Goal: Leave review/rating

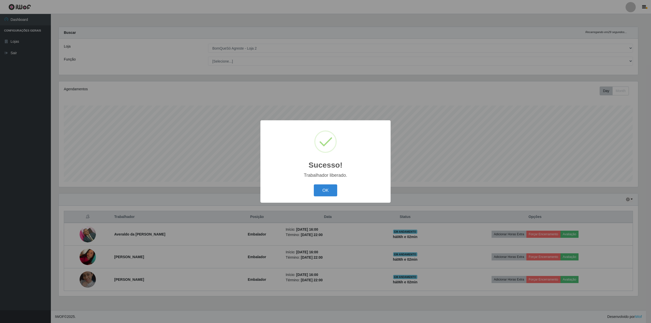
select select "214"
click at [323, 190] on button "OK" at bounding box center [326, 190] width 24 height 12
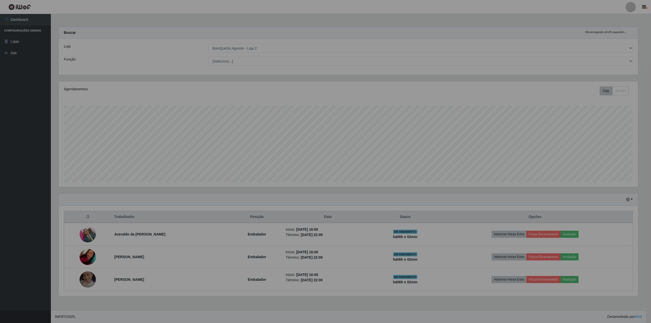
scroll to position [106, 584]
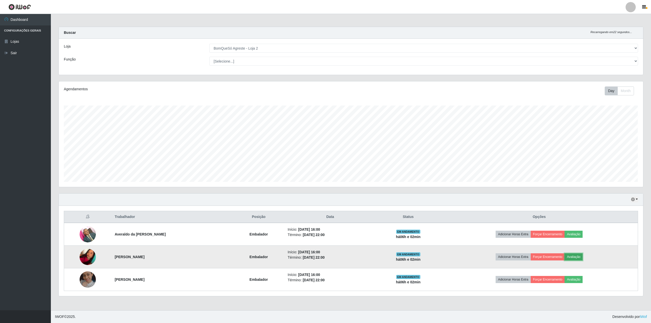
click at [580, 259] on button "Avaliação" at bounding box center [573, 256] width 18 height 7
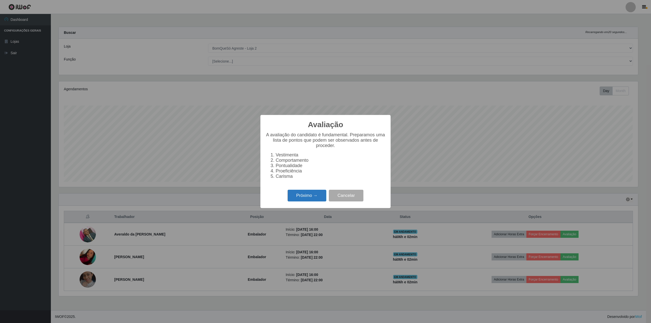
click at [299, 200] on button "Próximo →" at bounding box center [307, 196] width 39 height 12
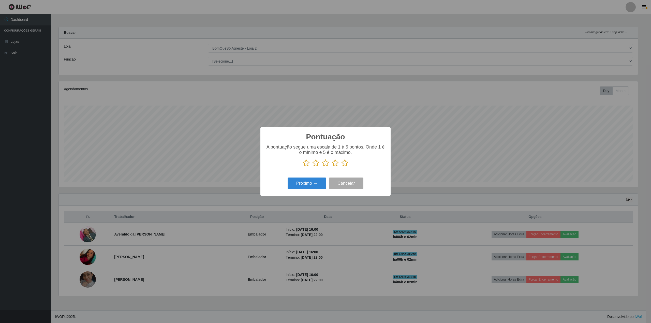
click at [342, 165] on icon at bounding box center [344, 163] width 7 height 8
click at [341, 167] on input "radio" at bounding box center [341, 167] width 0 height 0
click at [292, 185] on button "Próximo →" at bounding box center [307, 183] width 39 height 12
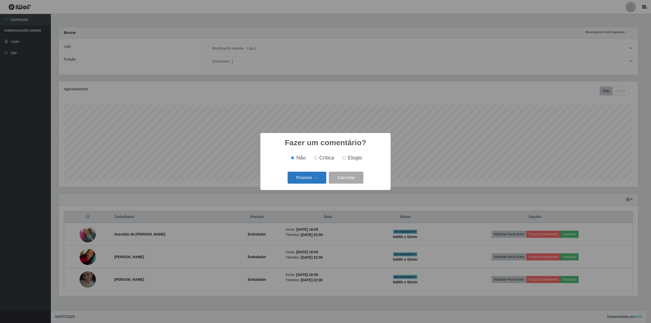
click at [296, 179] on button "Próximo →" at bounding box center [307, 178] width 39 height 12
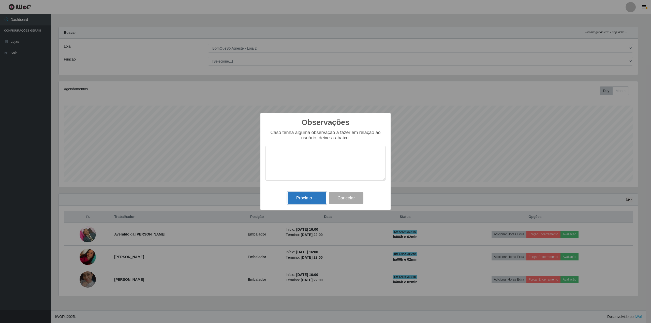
click at [311, 198] on button "Próximo →" at bounding box center [307, 198] width 39 height 12
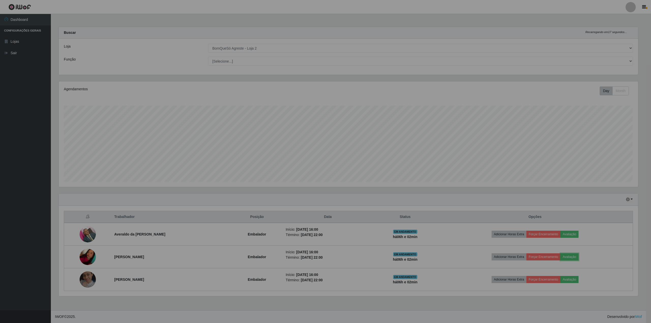
scroll to position [106, 584]
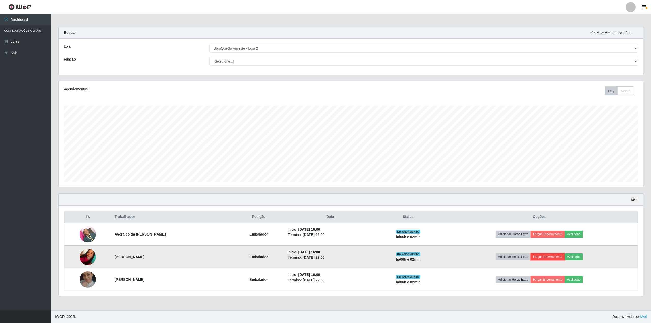
click at [558, 258] on button "Forçar Encerramento" at bounding box center [548, 256] width 34 height 7
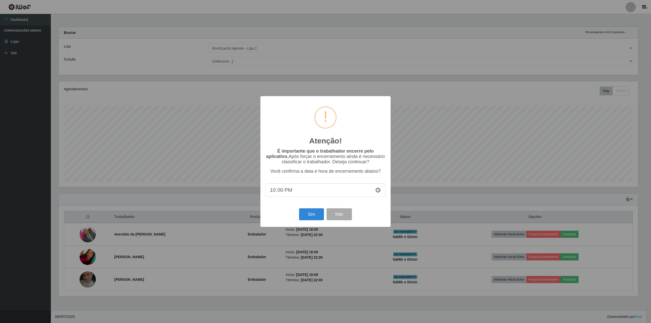
scroll to position [254128, 253655]
click at [305, 213] on button "Sim" at bounding box center [311, 214] width 25 height 12
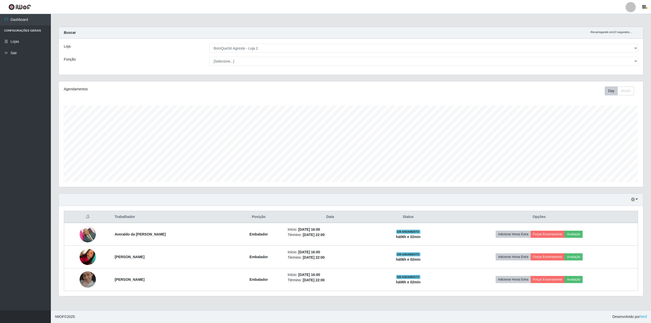
scroll to position [106, 579]
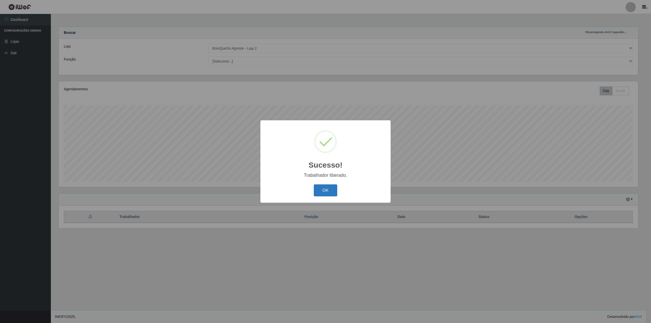
click at [324, 185] on button "OK" at bounding box center [326, 190] width 24 height 12
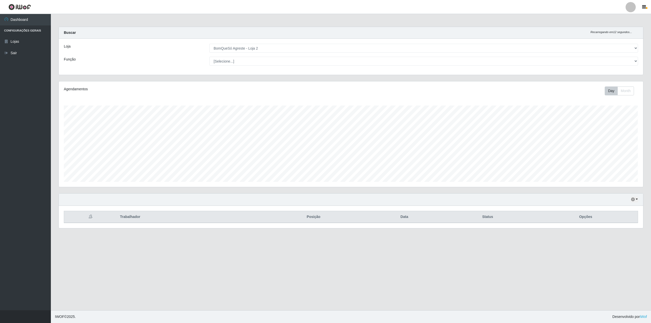
scroll to position [106, 584]
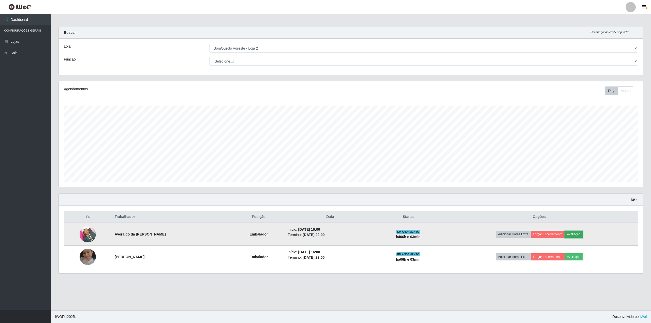
click at [582, 233] on button "Avaliação" at bounding box center [573, 234] width 18 height 7
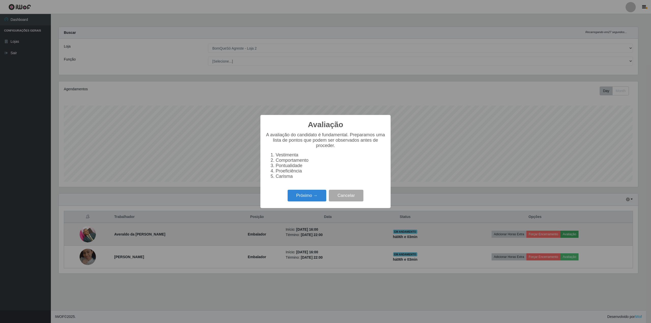
scroll to position [254128, 253655]
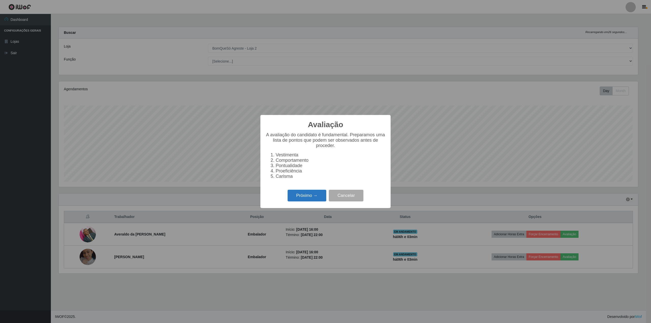
click at [304, 198] on button "Próximo →" at bounding box center [307, 196] width 39 height 12
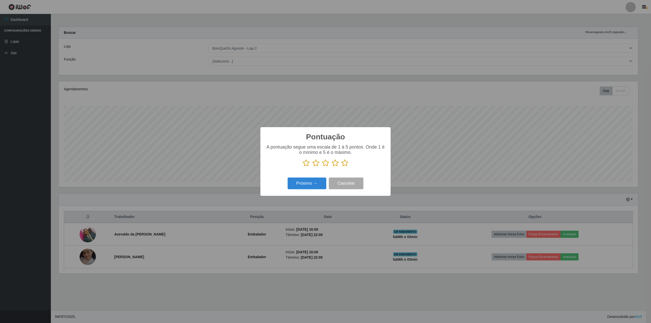
click at [347, 163] on icon at bounding box center [344, 163] width 7 height 8
click at [341, 167] on input "radio" at bounding box center [341, 167] width 0 height 0
click at [306, 184] on button "Próximo →" at bounding box center [307, 183] width 39 height 12
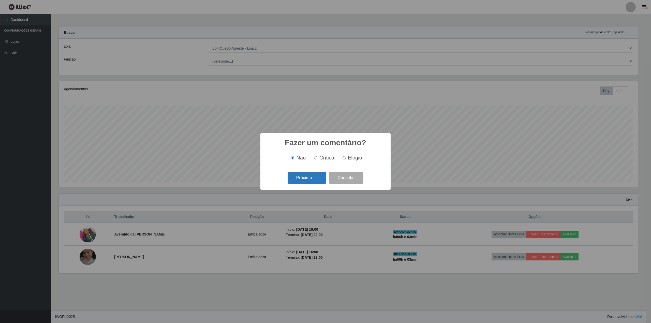
click at [311, 175] on button "Próximo →" at bounding box center [307, 178] width 39 height 12
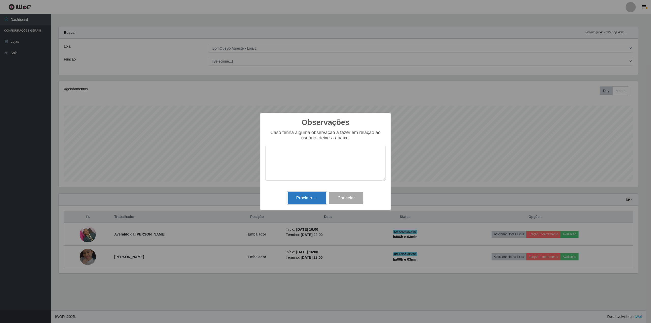
click at [295, 201] on button "Próximo →" at bounding box center [307, 198] width 39 height 12
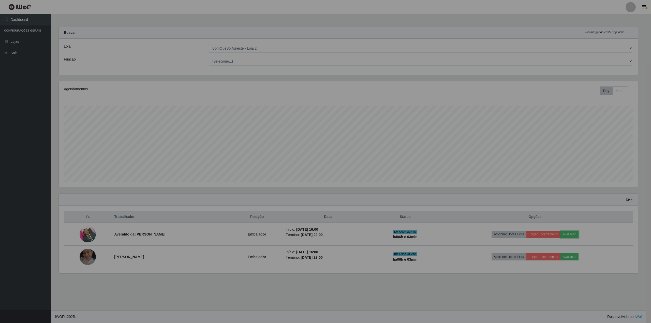
scroll to position [106, 584]
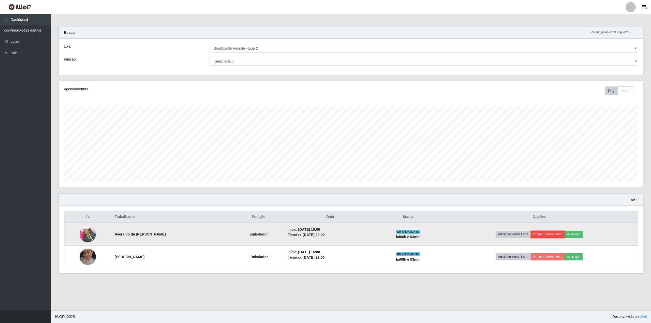
click at [551, 237] on button "Forçar Encerramento" at bounding box center [548, 234] width 34 height 7
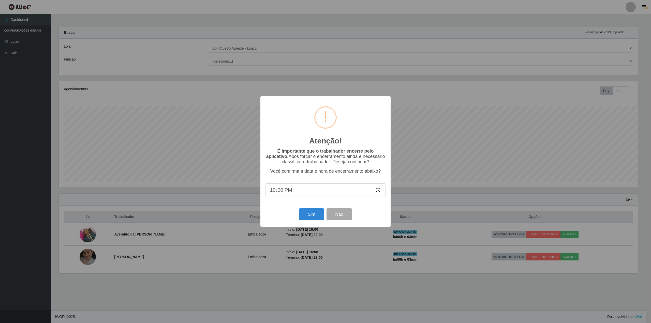
scroll to position [254128, 253655]
click at [315, 210] on div "Sim Não" at bounding box center [325, 214] width 120 height 14
drag, startPoint x: 299, startPoint y: 228, endPoint x: 308, endPoint y: 223, distance: 10.2
click at [300, 227] on div "Atenção! × É importante que o trabalhador encerre pelo aplicativo. Após forçar …" at bounding box center [325, 161] width 130 height 130
click at [313, 218] on button "Sim" at bounding box center [311, 214] width 25 height 12
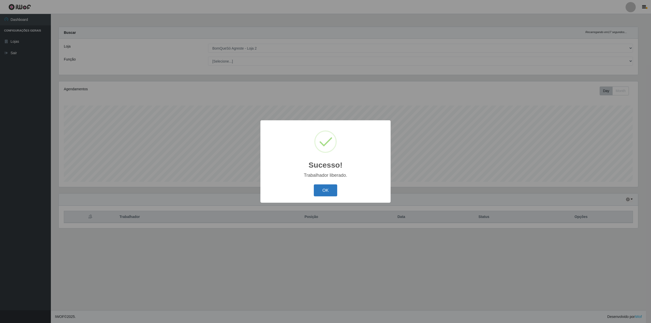
click at [328, 192] on button "OK" at bounding box center [326, 190] width 24 height 12
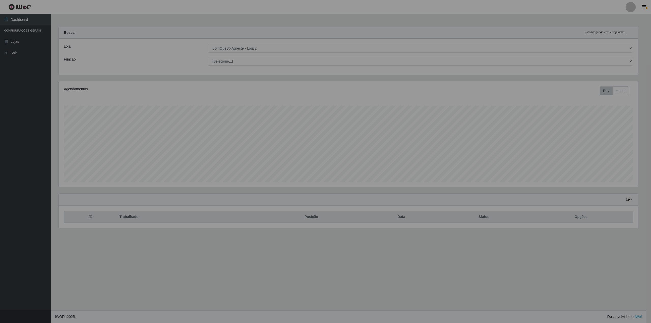
scroll to position [106, 584]
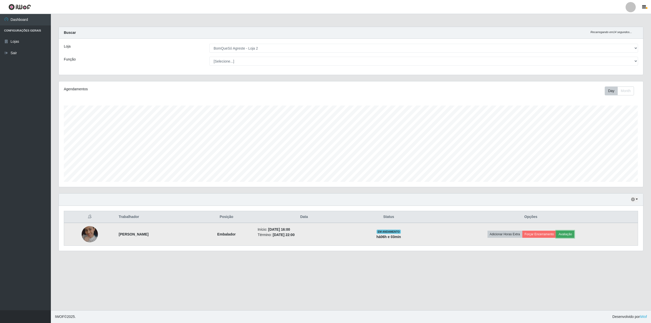
click at [572, 234] on button "Avaliação" at bounding box center [565, 234] width 18 height 7
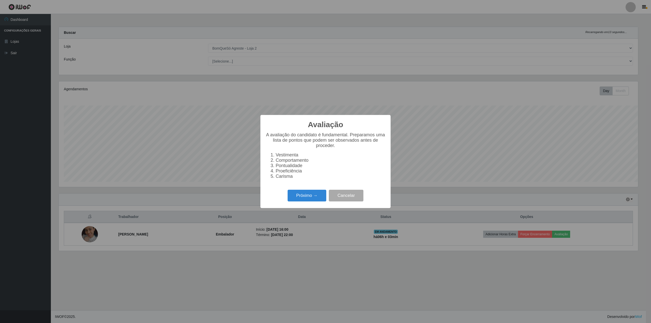
scroll to position [254128, 253655]
click at [293, 199] on button "Próximo →" at bounding box center [307, 196] width 39 height 12
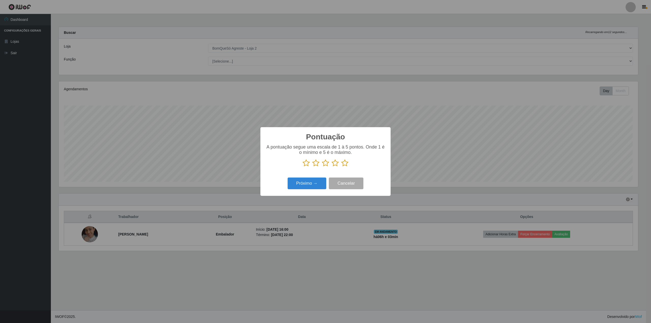
scroll to position [0, 0]
click at [346, 162] on icon at bounding box center [344, 163] width 7 height 8
click at [341, 167] on input "radio" at bounding box center [341, 167] width 0 height 0
click at [306, 183] on button "Próximo →" at bounding box center [307, 183] width 39 height 12
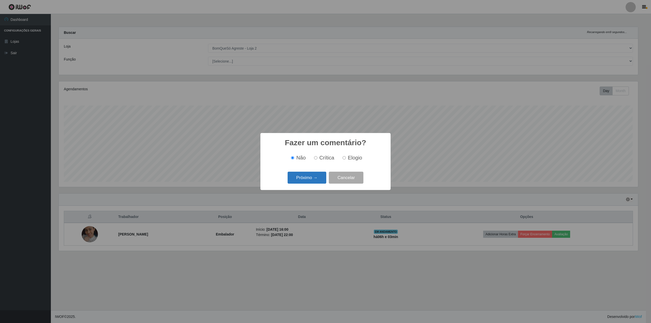
click at [306, 179] on button "Próximo →" at bounding box center [307, 178] width 39 height 12
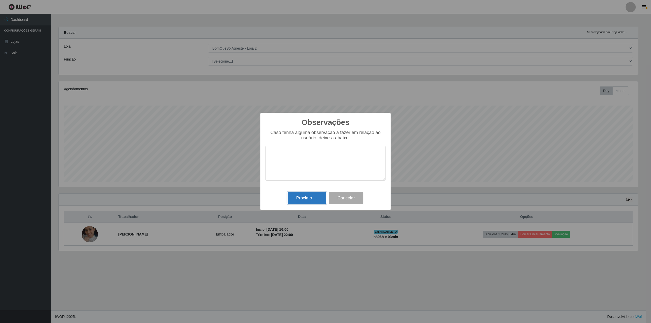
click at [306, 198] on button "Próximo →" at bounding box center [307, 198] width 39 height 12
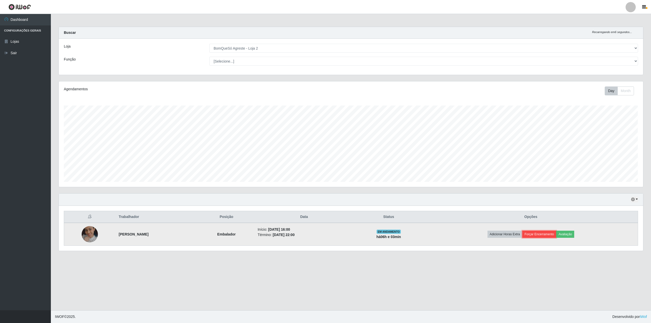
click at [554, 235] on button "Forçar Encerramento" at bounding box center [539, 234] width 34 height 7
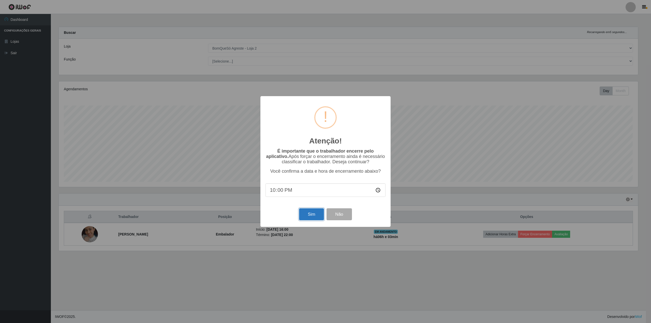
click at [312, 216] on button "Sim" at bounding box center [311, 214] width 25 height 12
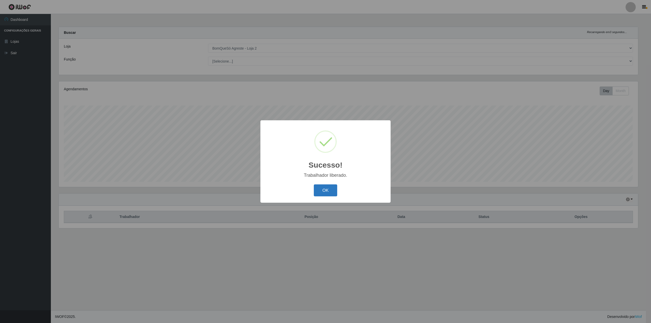
click at [328, 191] on button "OK" at bounding box center [326, 190] width 24 height 12
